Goal: Transaction & Acquisition: Obtain resource

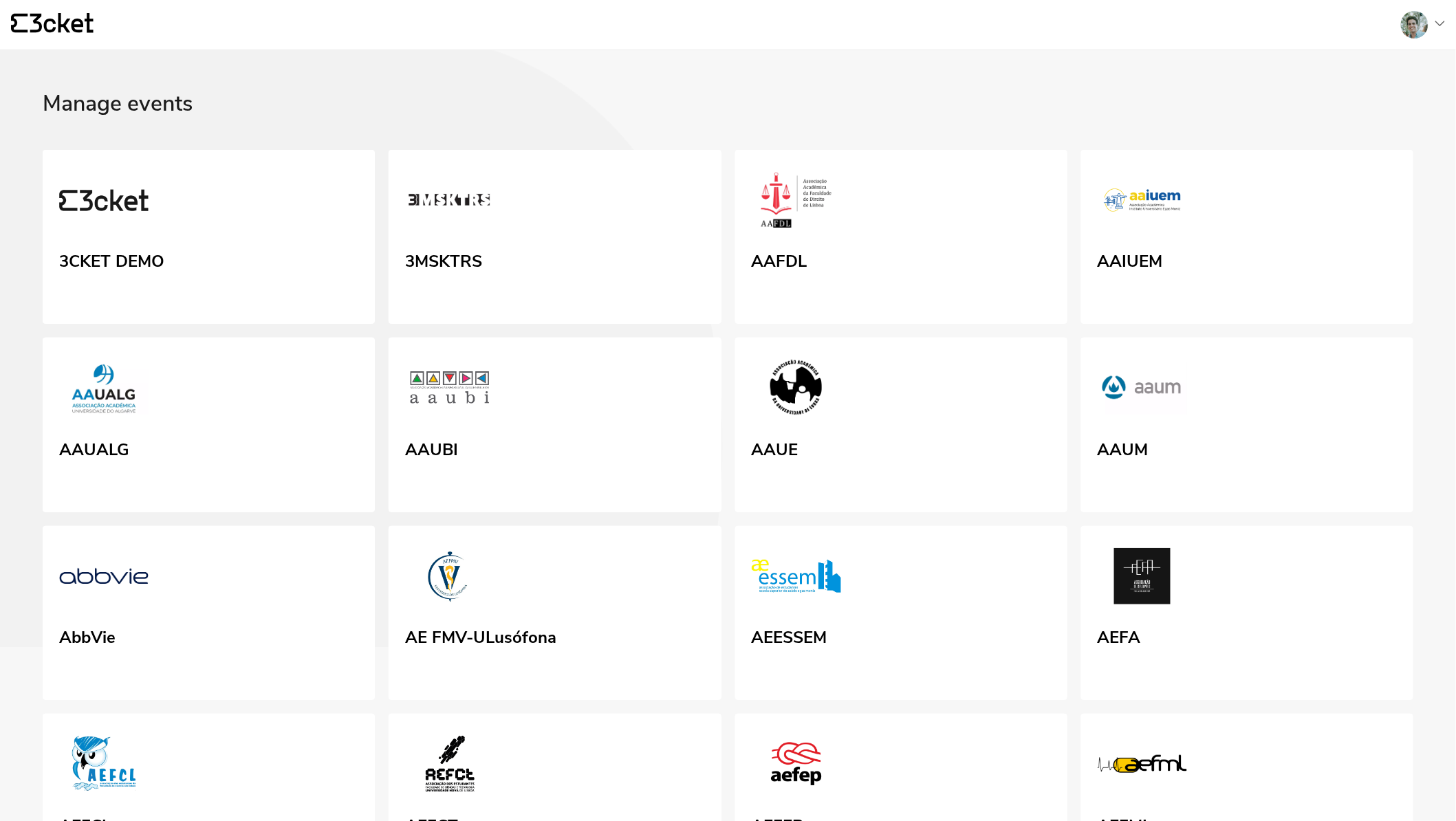
scroll to position [6598, 0]
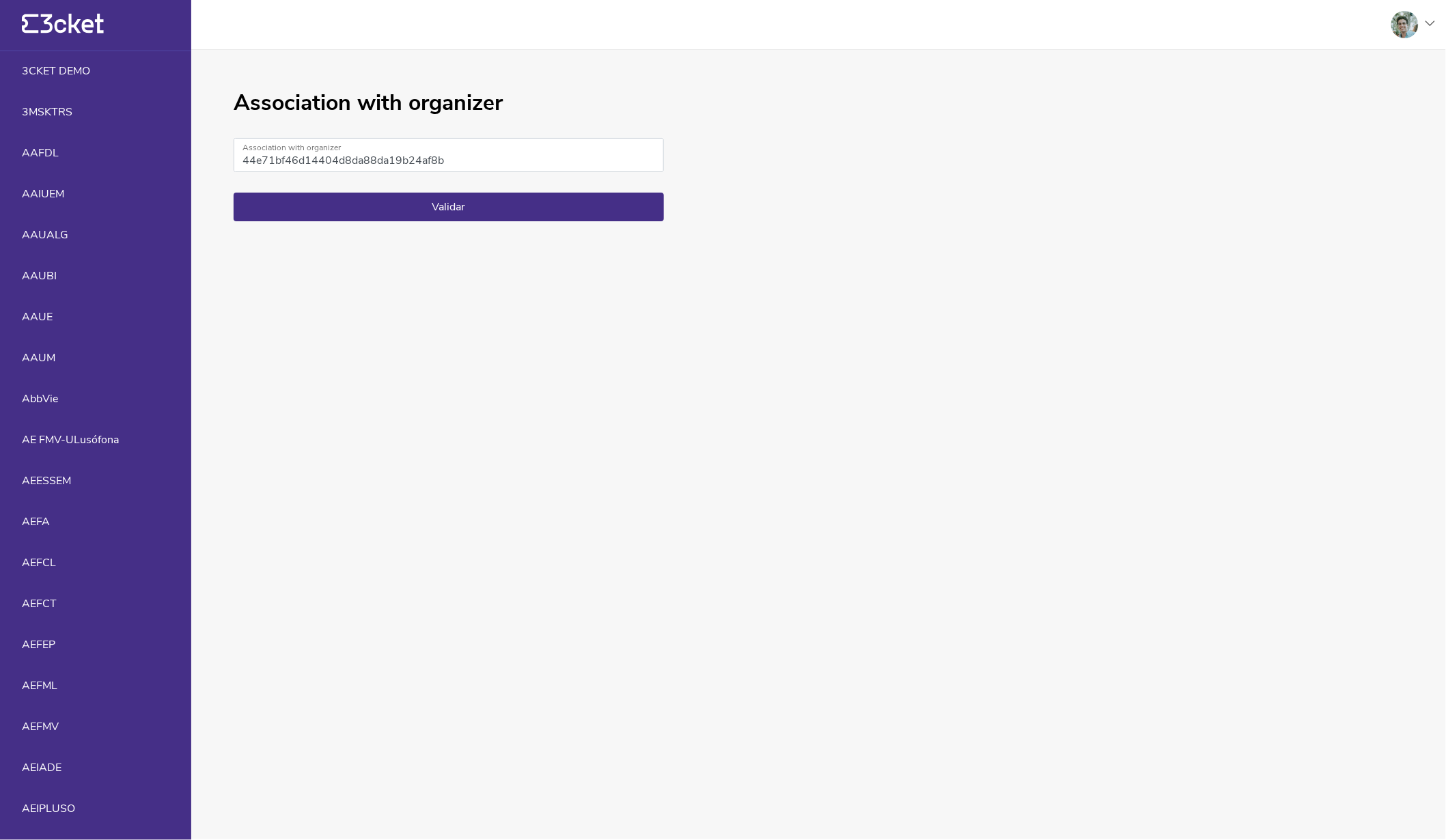
click at [544, 230] on div "Association with organizer 44e71bf46d14404d8da88da19b24af8b Association with or…" at bounding box center [448, 445] width 431 height 708
click at [545, 229] on div "Association with organizer 44e71bf46d14404d8da88da19b24af8b Association with or…" at bounding box center [448, 445] width 431 height 708
click at [557, 221] on button "Validar" at bounding box center [448, 207] width 431 height 29
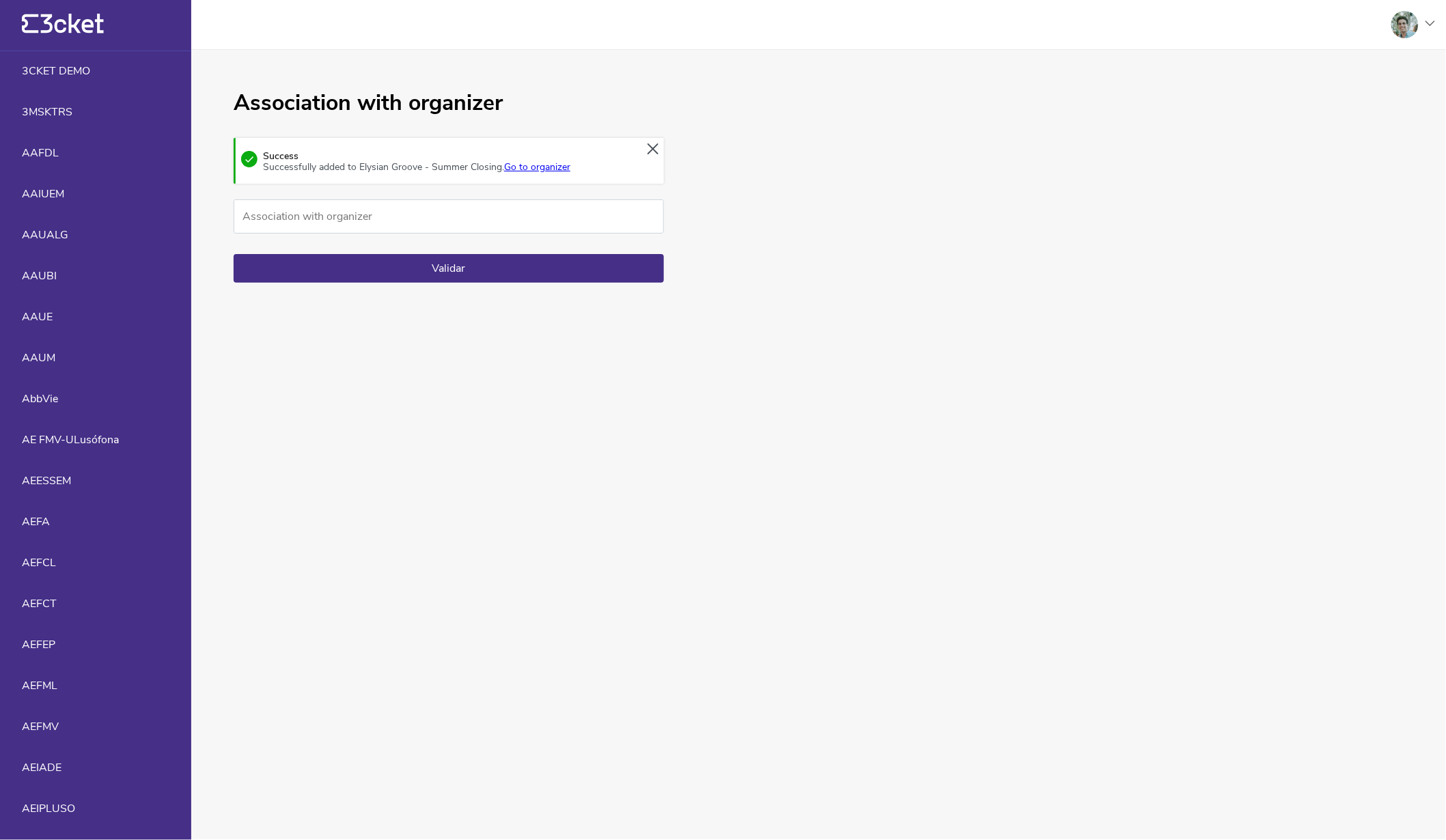
click at [553, 181] on div "Success Successfully added to Elysian Groove - Summer Closing. Go to organizer" at bounding box center [448, 160] width 431 height 46
click at [563, 170] on link "Go to organizer" at bounding box center [538, 167] width 67 height 13
